Goal: Task Accomplishment & Management: Complete application form

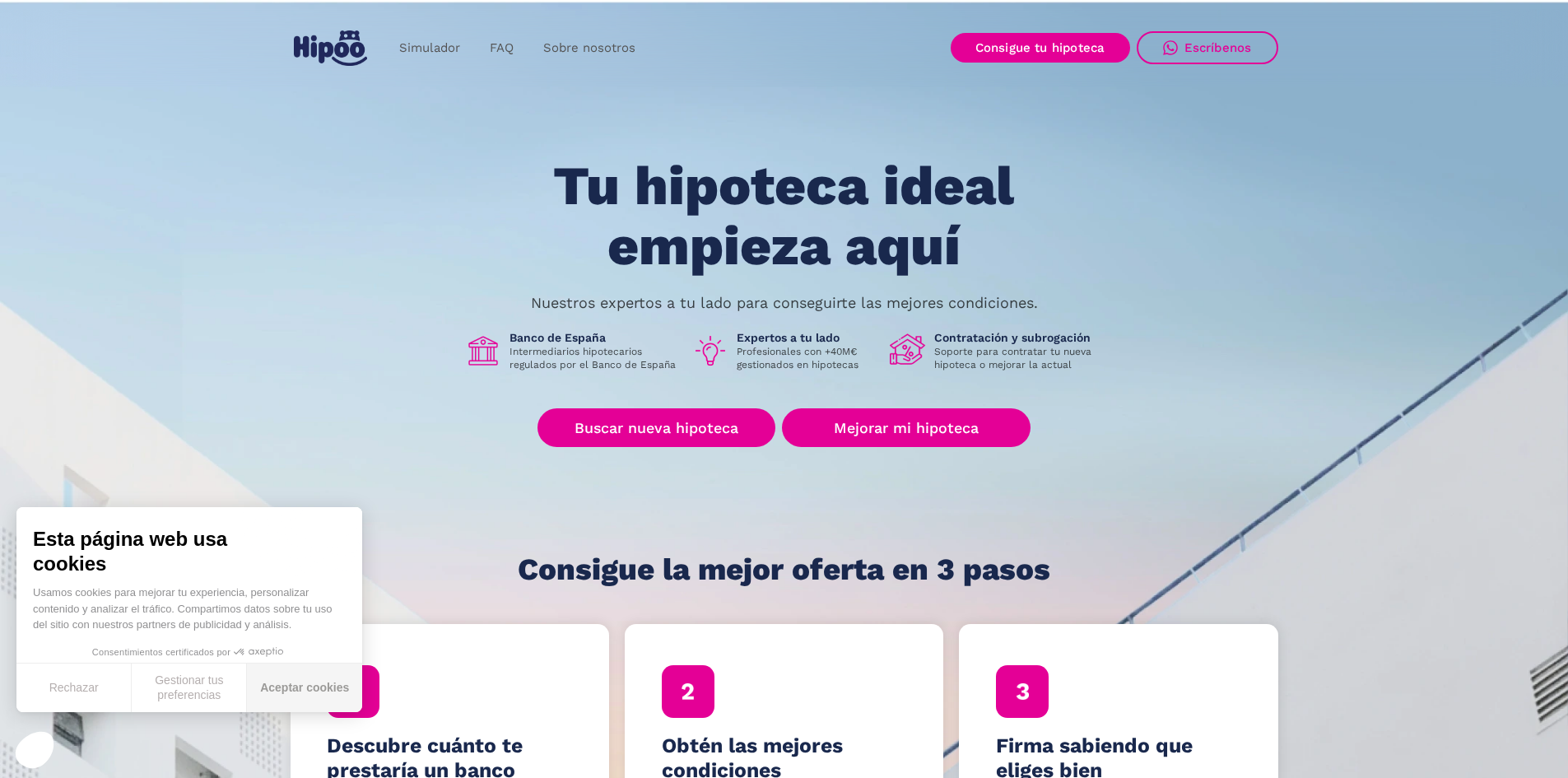
click at [283, 697] on button "Aceptar cookies" at bounding box center [304, 688] width 115 height 49
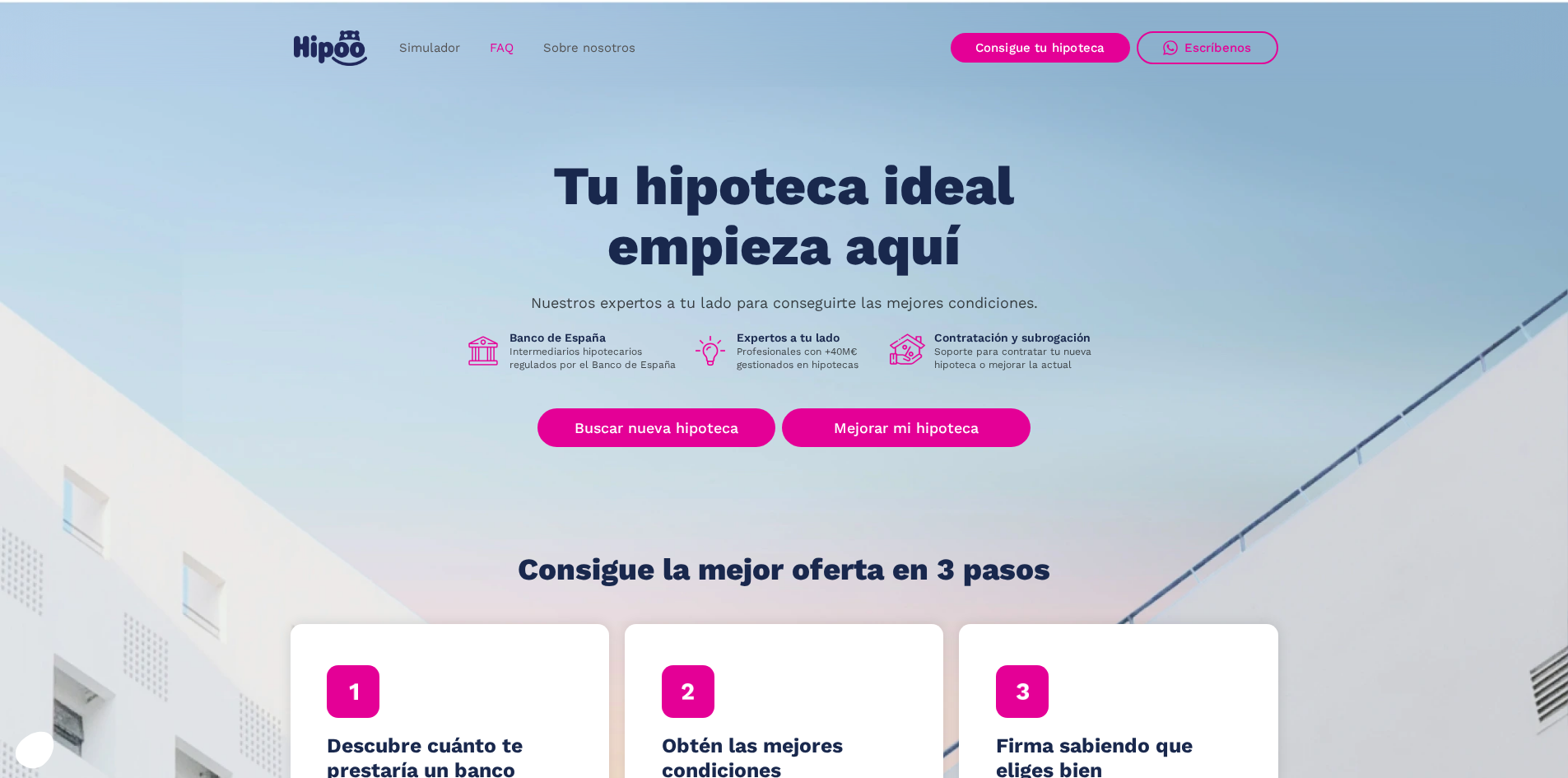
click at [495, 44] on link "FAQ" at bounding box center [502, 47] width 53 height 32
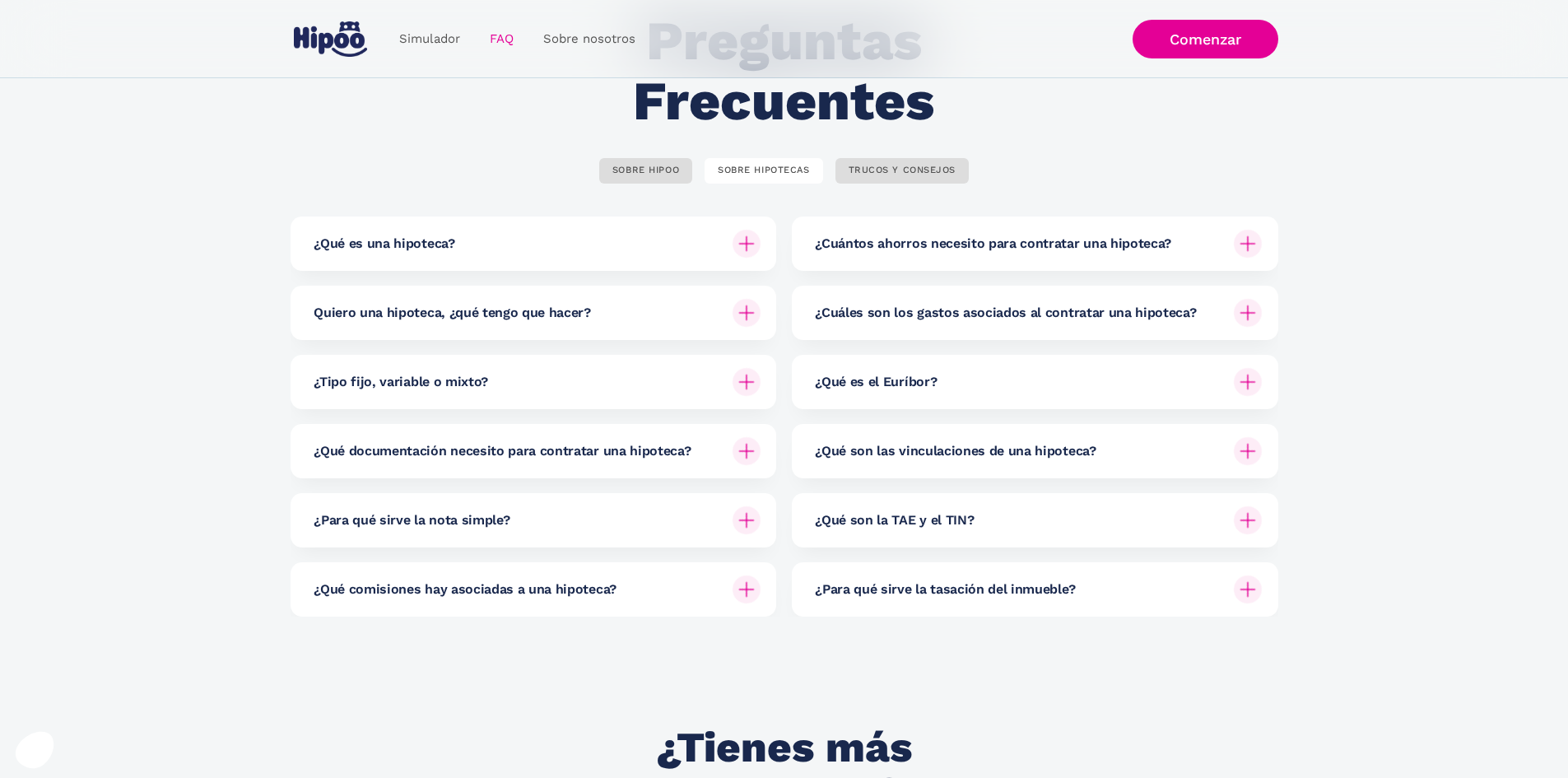
scroll to position [165, 0]
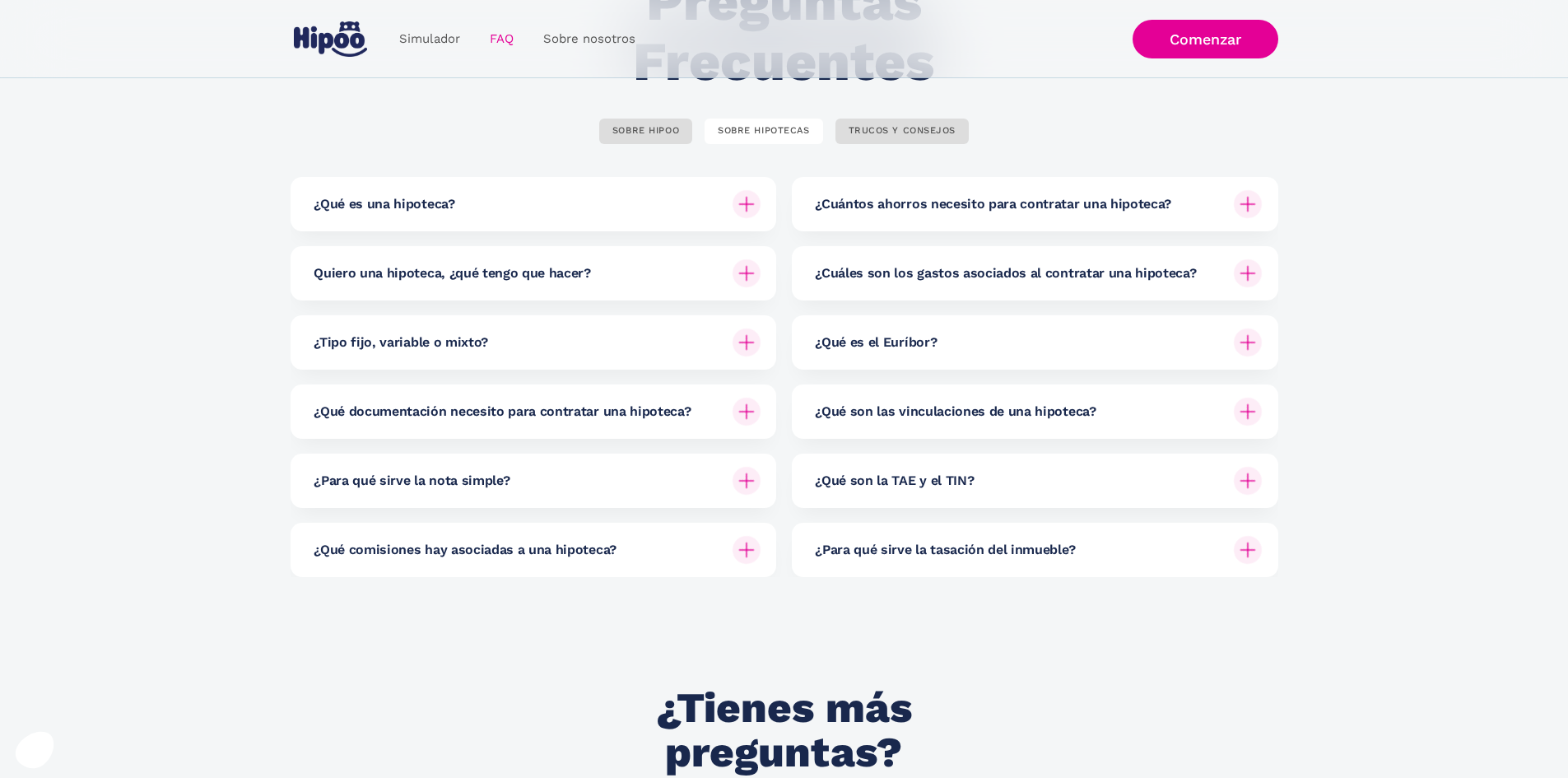
click at [1250, 280] on img at bounding box center [1248, 273] width 28 height 28
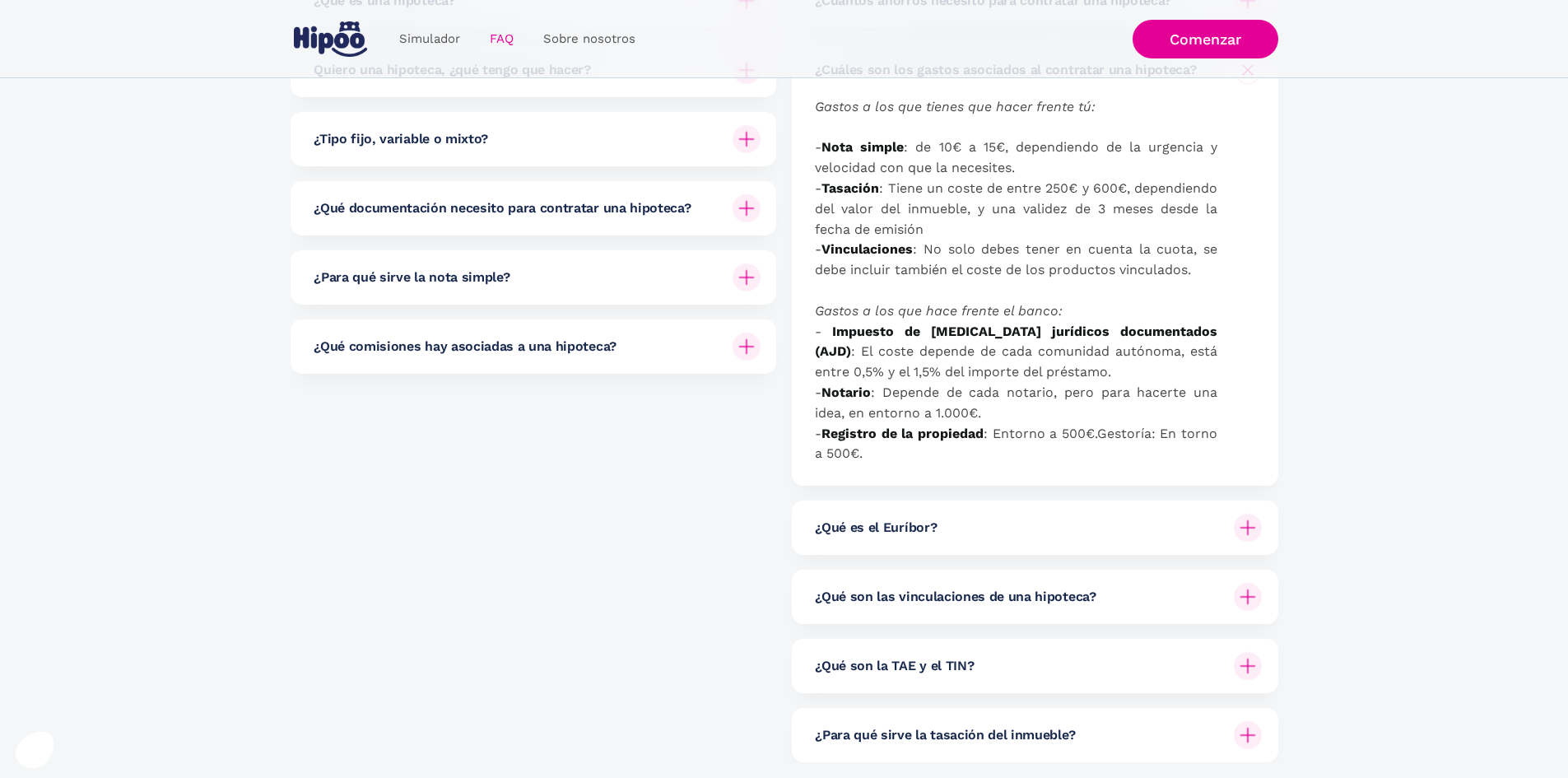
scroll to position [330, 0]
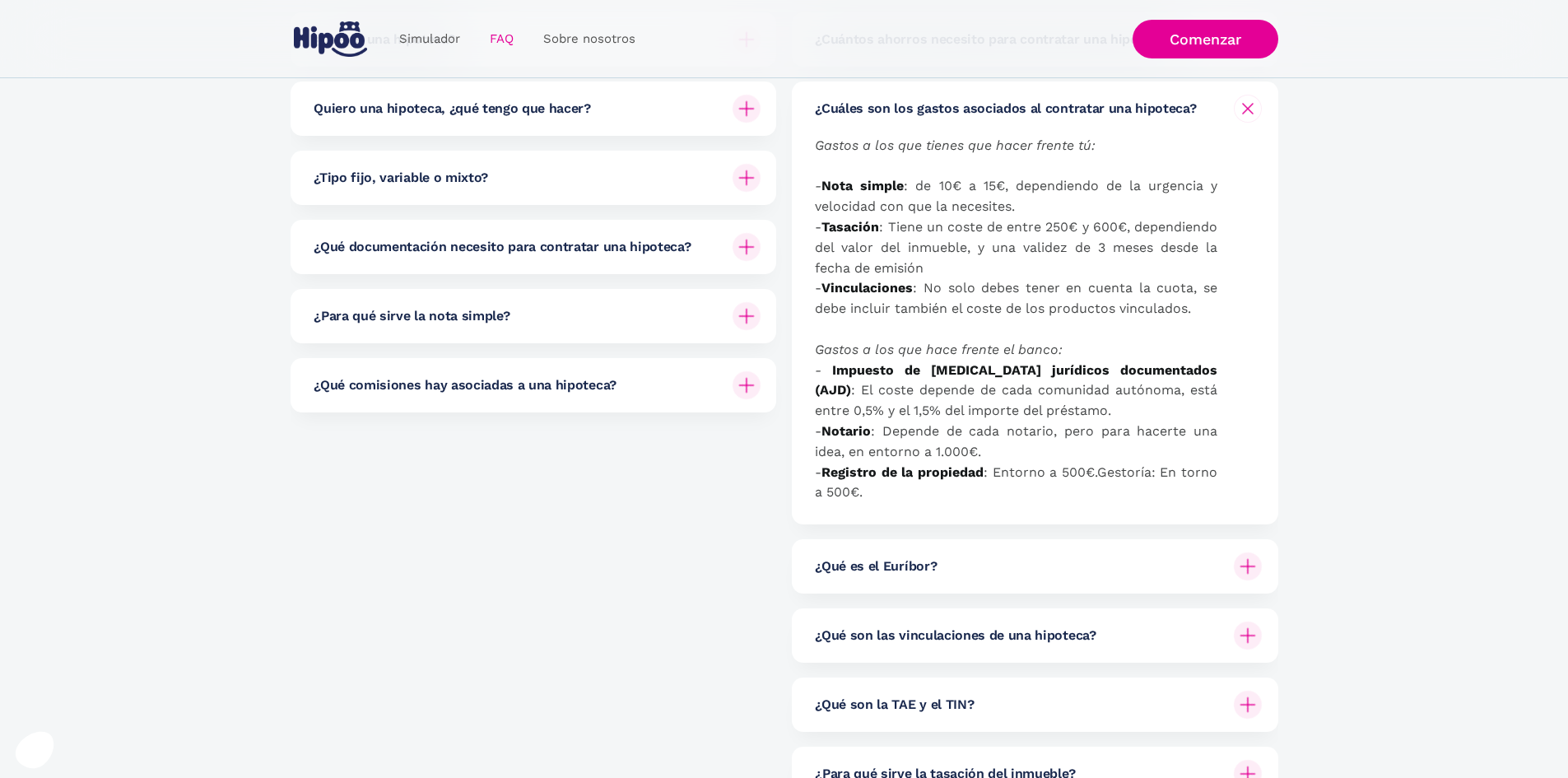
click at [751, 386] on img at bounding box center [746, 385] width 28 height 28
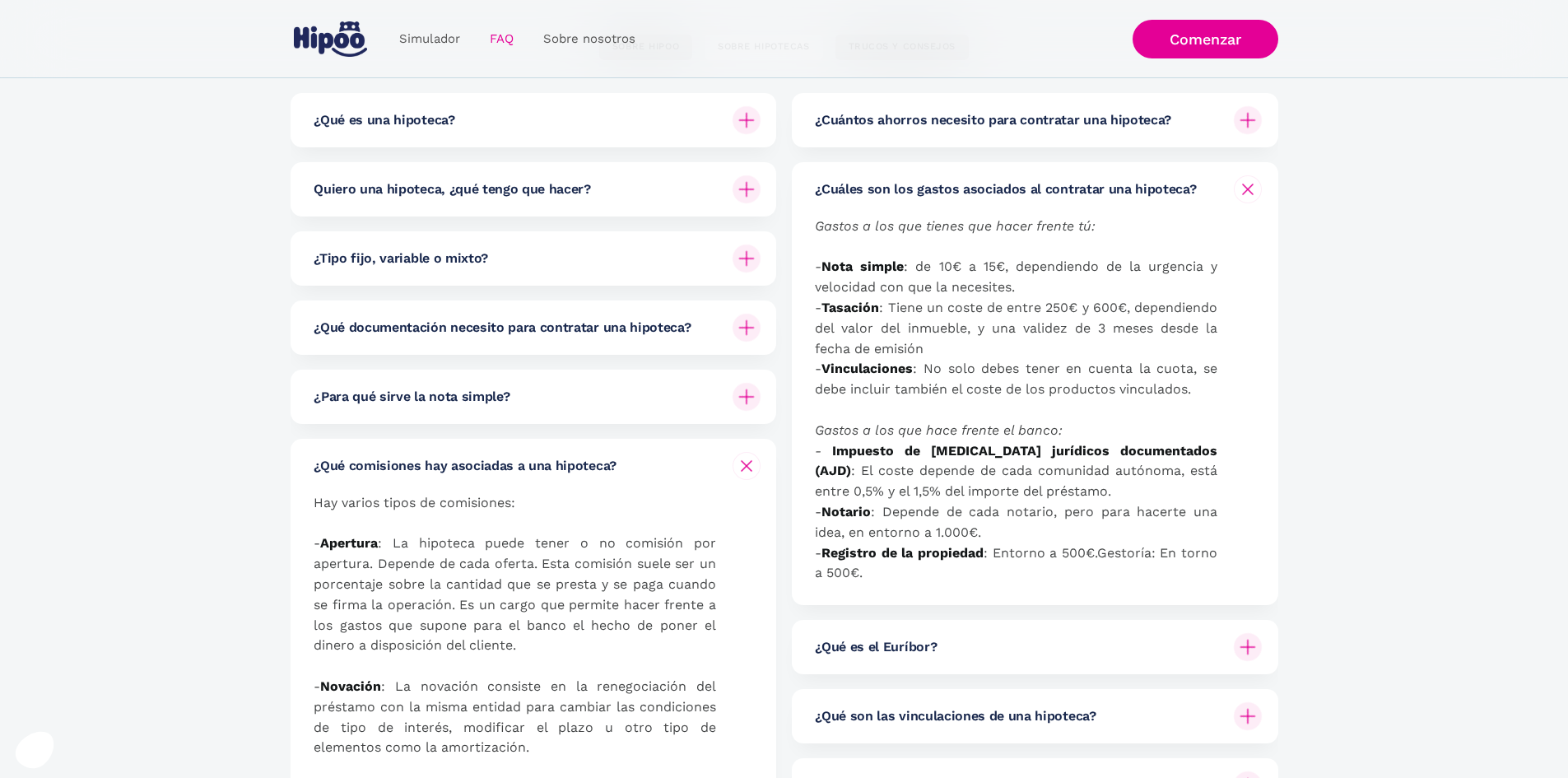
scroll to position [247, 0]
click at [728, 195] on div "Quiero una hipoteca, ¿qué tengo que hacer?" at bounding box center [537, 191] width 447 height 54
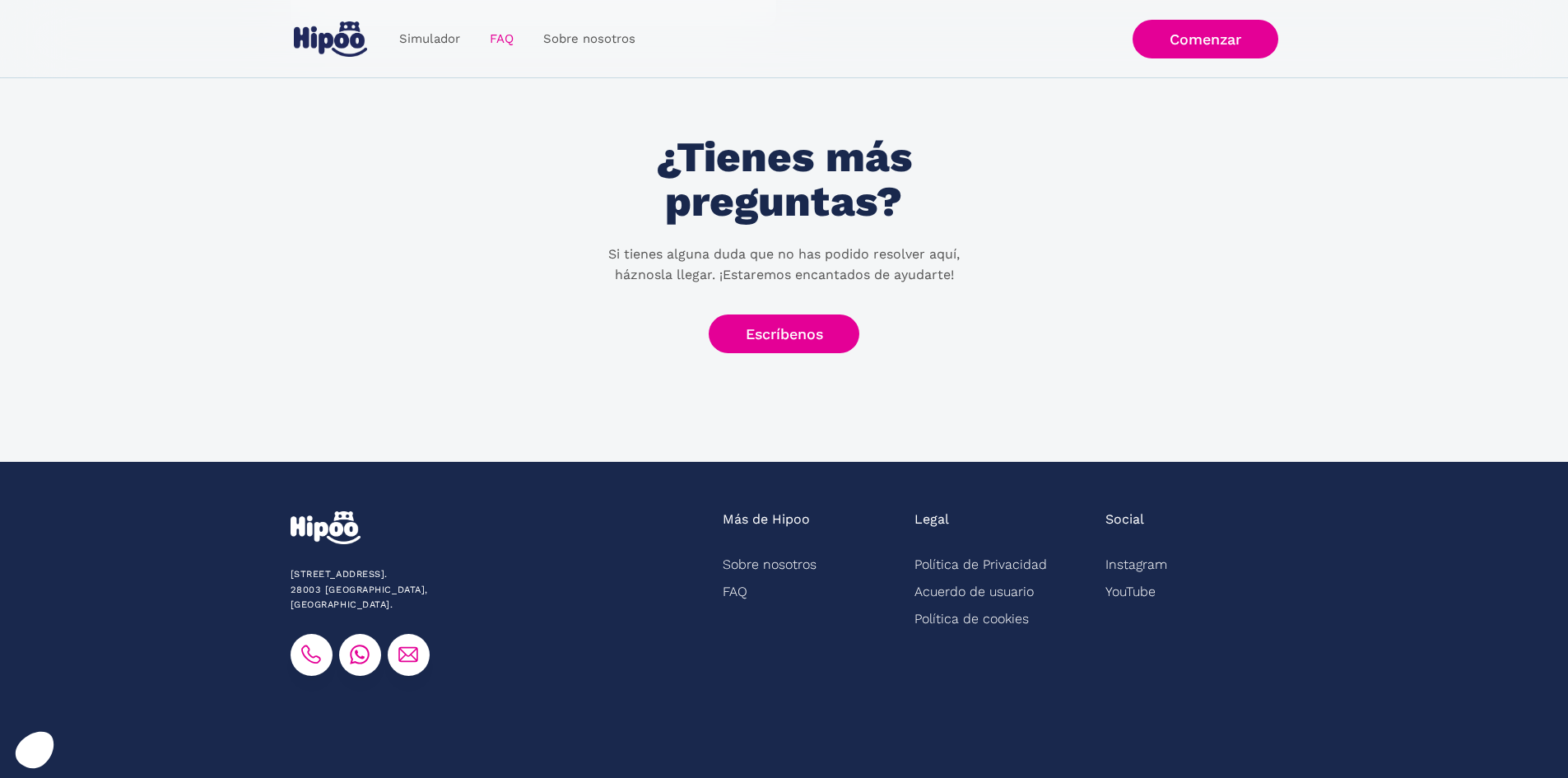
scroll to position [1957, 0]
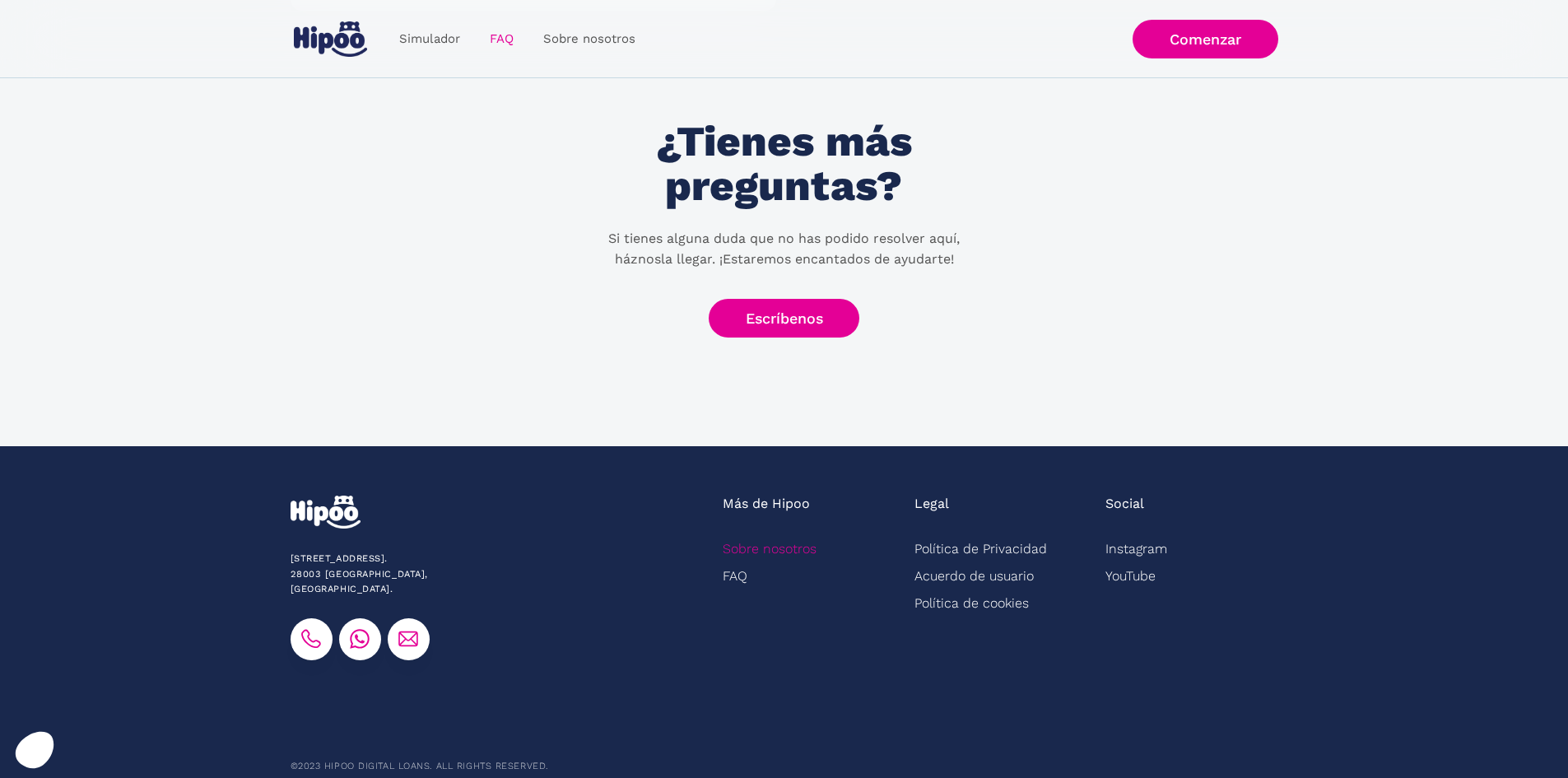
click at [806, 535] on link "Sobre nosotros" at bounding box center [770, 549] width 94 height 27
click at [613, 31] on link "Sobre nosotros" at bounding box center [589, 38] width 122 height 32
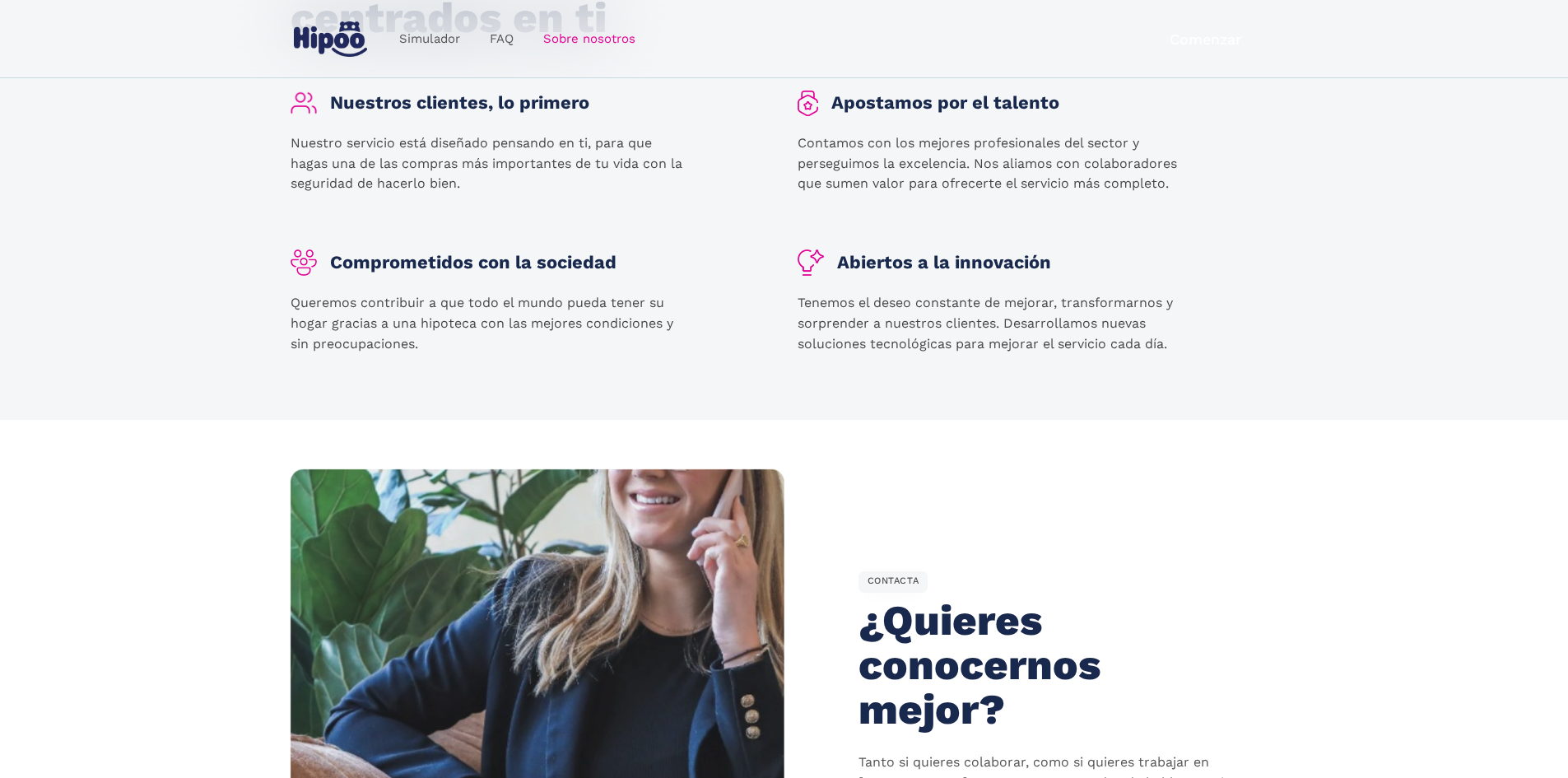
scroll to position [1976, 0]
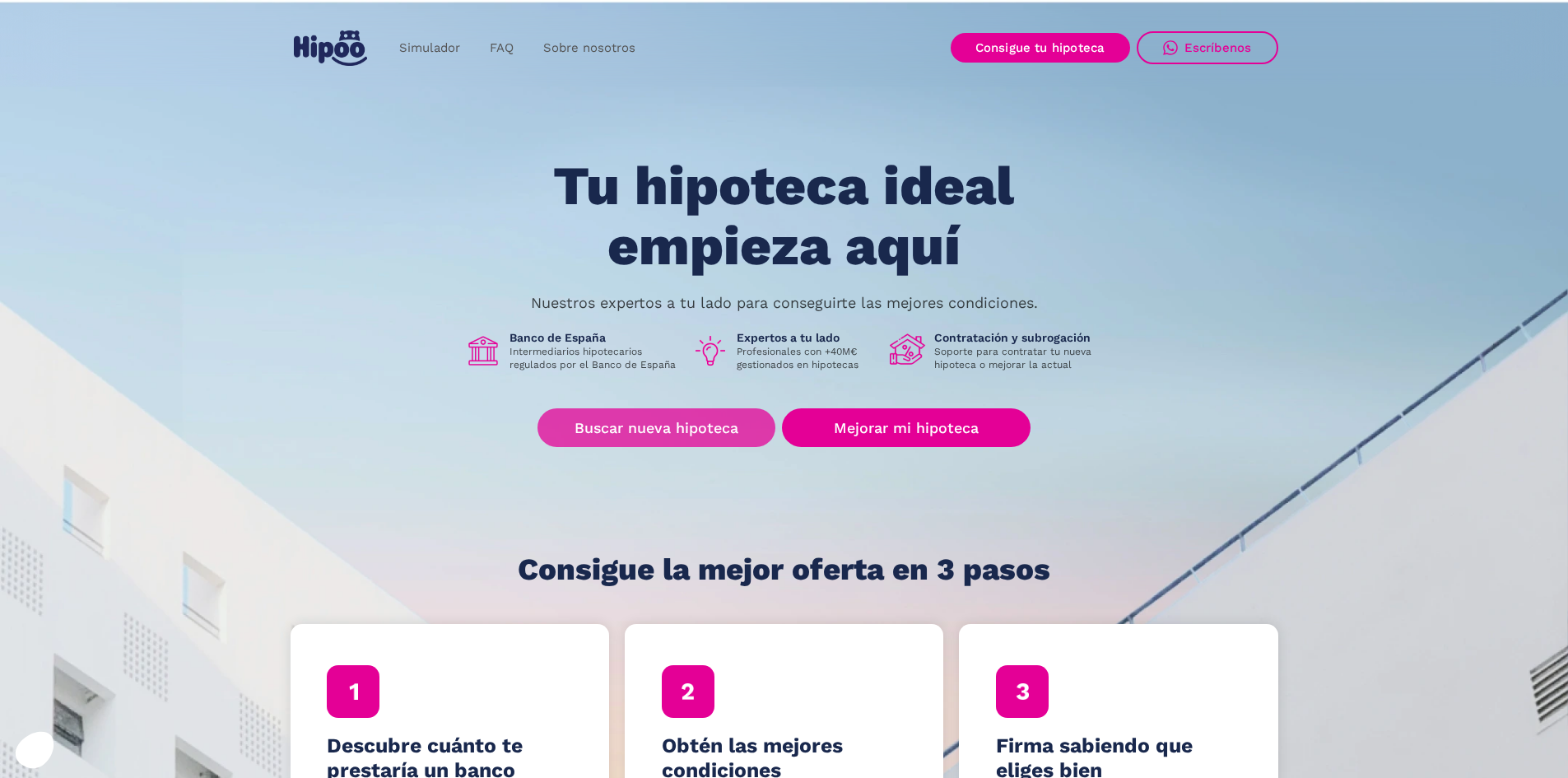
click at [706, 434] on link "Buscar nueva hipoteca" at bounding box center [656, 427] width 238 height 39
